Goal: Task Accomplishment & Management: Manage account settings

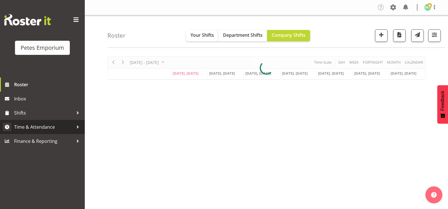
click at [60, 125] on span "Time & Attendance" at bounding box center [43, 127] width 59 height 8
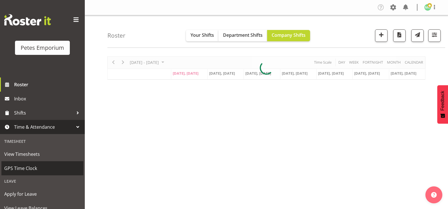
click at [49, 167] on span "GPS Time Clock" at bounding box center [42, 168] width 76 height 8
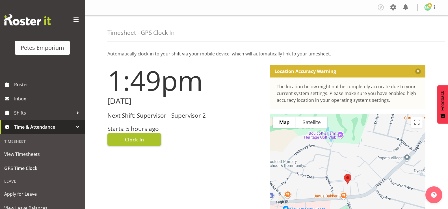
click at [144, 139] on button "Clock In" at bounding box center [134, 139] width 54 height 12
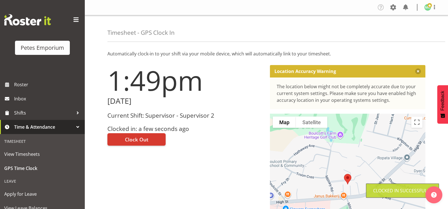
click at [427, 9] on img at bounding box center [427, 7] width 7 height 7
click at [414, 32] on link "Log Out" at bounding box center [410, 30] width 54 height 10
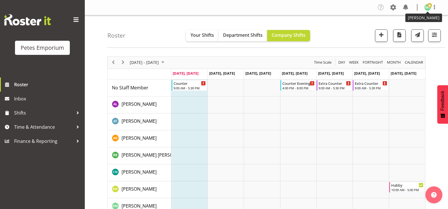
click at [426, 7] on img at bounding box center [427, 7] width 7 height 7
click at [411, 26] on link "Log Out" at bounding box center [410, 30] width 54 height 10
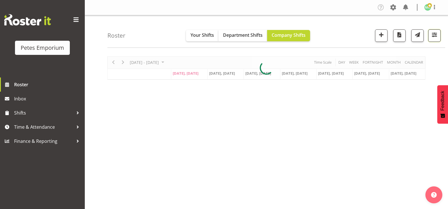
click at [433, 36] on span "button" at bounding box center [433, 34] width 7 height 7
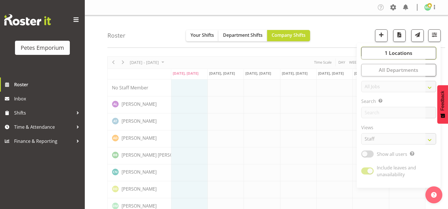
click at [377, 51] on button "1 Locations" at bounding box center [398, 53] width 75 height 12
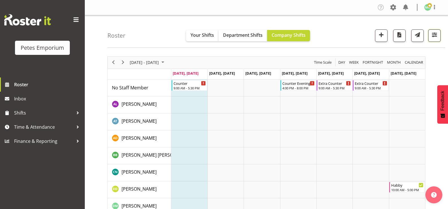
click at [434, 33] on span "button" at bounding box center [433, 34] width 7 height 7
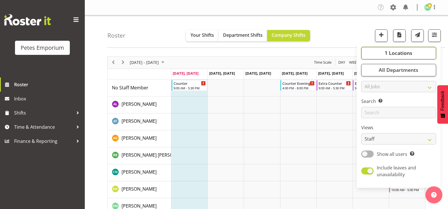
click at [375, 55] on button "1 Locations" at bounding box center [398, 53] width 75 height 12
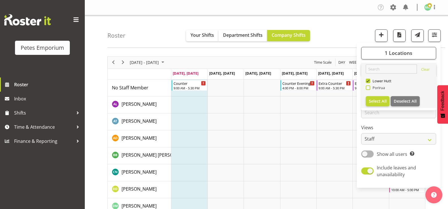
click at [368, 89] on span at bounding box center [367, 87] width 5 height 5
click at [368, 89] on input "Porirua" at bounding box center [367, 88] width 4 height 4
checkbox input "true"
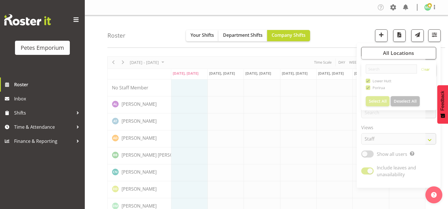
click at [354, 35] on div "Roster Your Shifts Department Shifts Company Shifts All Locations Clear Lower H…" at bounding box center [275, 31] width 337 height 32
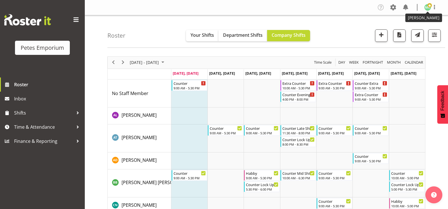
click at [427, 5] on span at bounding box center [429, 5] width 5 height 5
click at [406, 30] on link "Log Out" at bounding box center [410, 30] width 54 height 10
